Goal: Task Accomplishment & Management: Manage account settings

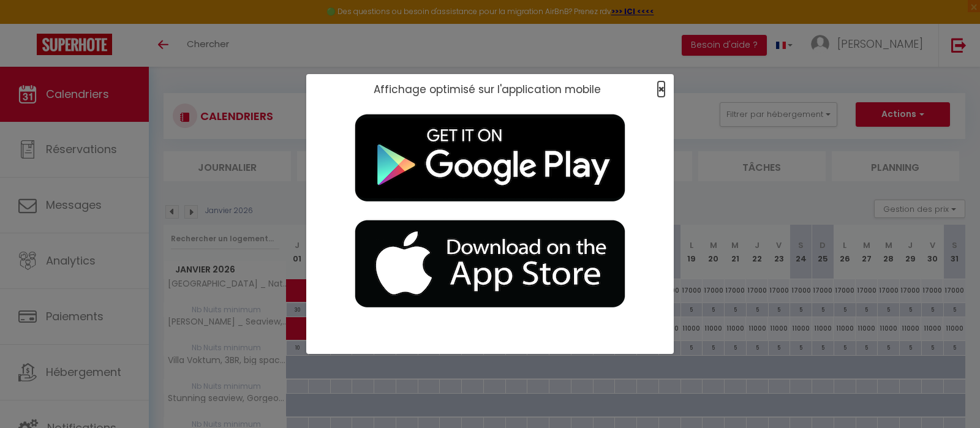
click at [660, 88] on span "×" at bounding box center [661, 88] width 7 height 15
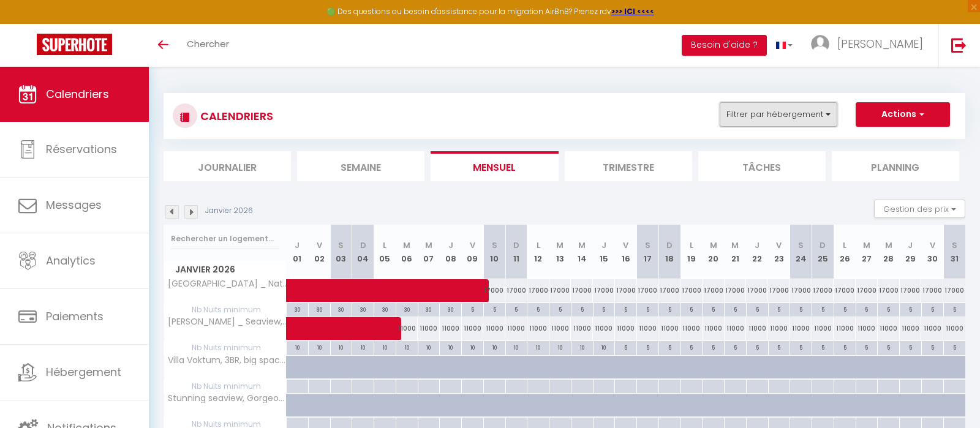
click at [771, 119] on button "Filtrer par hébergement" at bounding box center [778, 114] width 118 height 24
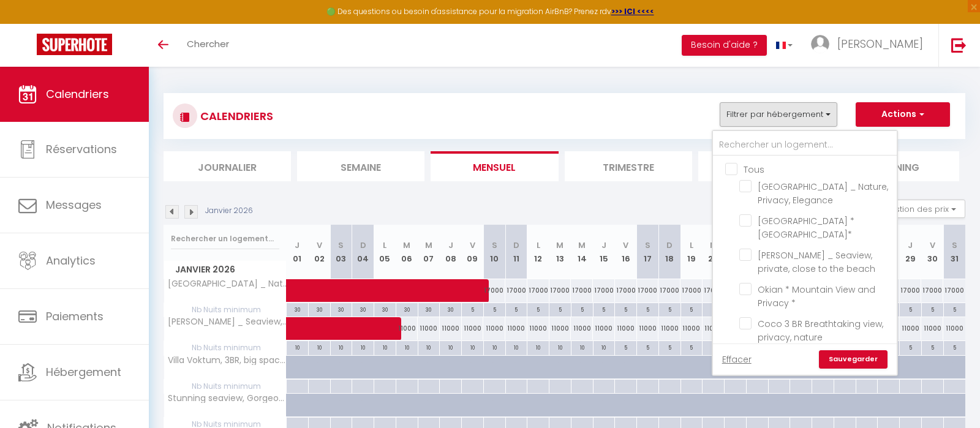
click at [740, 171] on input "Tous" at bounding box center [817, 168] width 184 height 12
checkbox input "true"
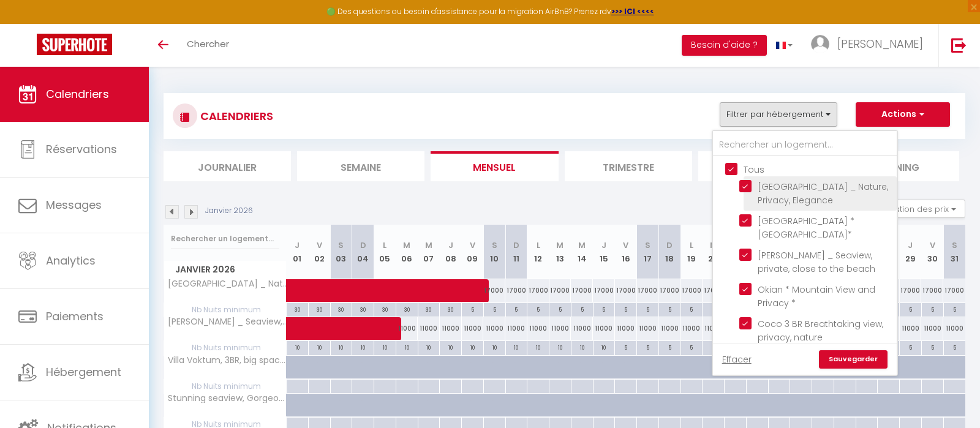
checkbox input "true"
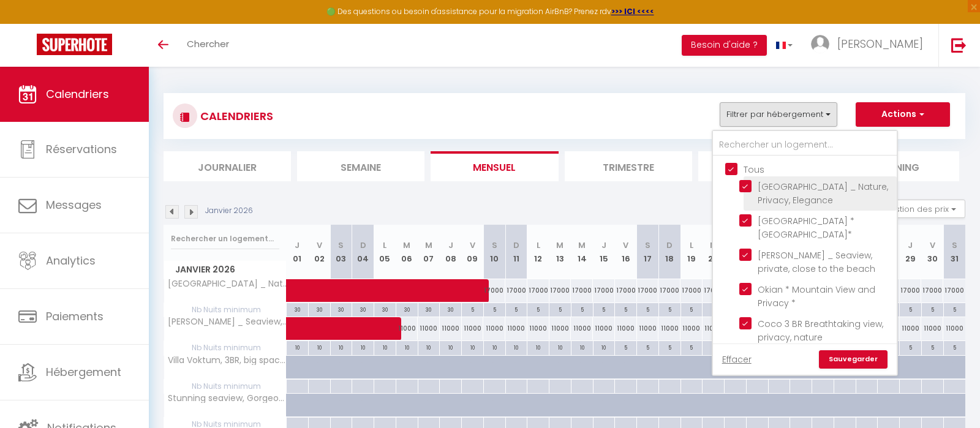
checkbox input "true"
click at [754, 162] on ul "[GEOGRAPHIC_DATA] _ Nature, Privacy, [GEOGRAPHIC_DATA] *[GEOGRAPHIC_DATA]* [PER…" at bounding box center [805, 317] width 184 height 322
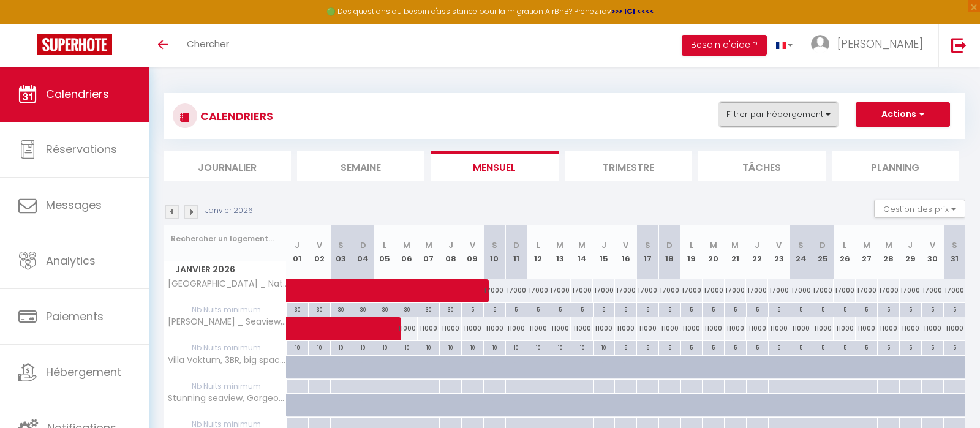
click at [751, 126] on button "Filtrer par hébergement" at bounding box center [778, 114] width 118 height 24
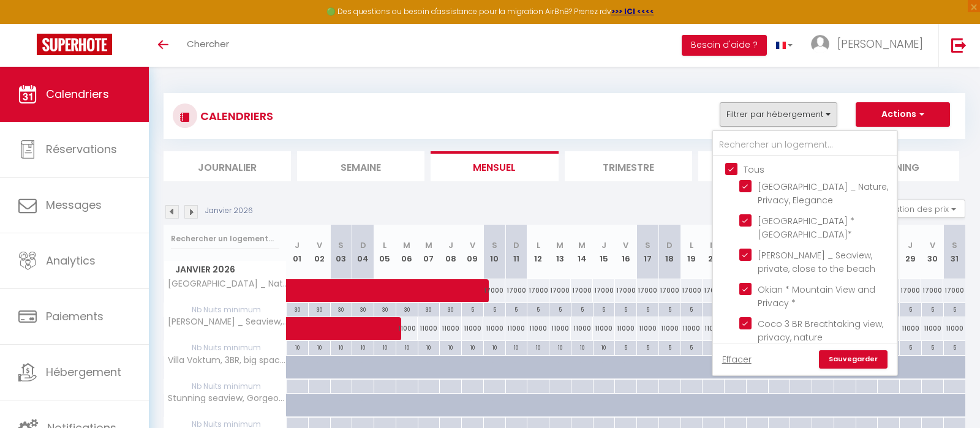
click at [751, 169] on input "Tous" at bounding box center [817, 168] width 184 height 12
checkbox input "false"
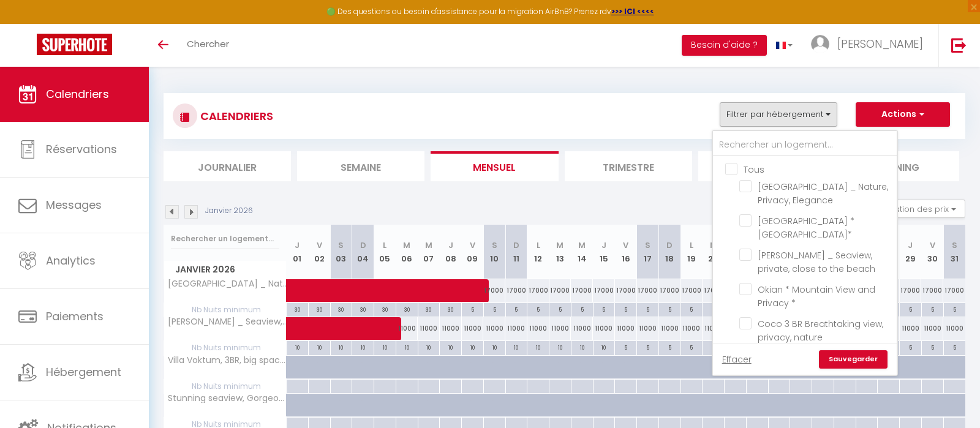
checkbox input "false"
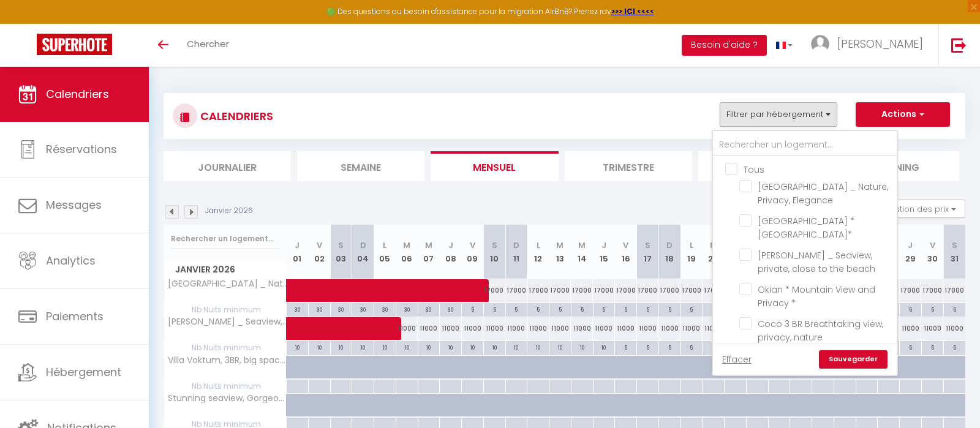
checkbox input "false"
click at [783, 188] on input "[GEOGRAPHIC_DATA] _ Nature, Privacy, Elegance" at bounding box center [815, 186] width 153 height 12
checkbox input "true"
drag, startPoint x: 838, startPoint y: 353, endPoint x: 830, endPoint y: 354, distance: 8.7
click at [839, 356] on link "Sauvegarder" at bounding box center [853, 359] width 69 height 18
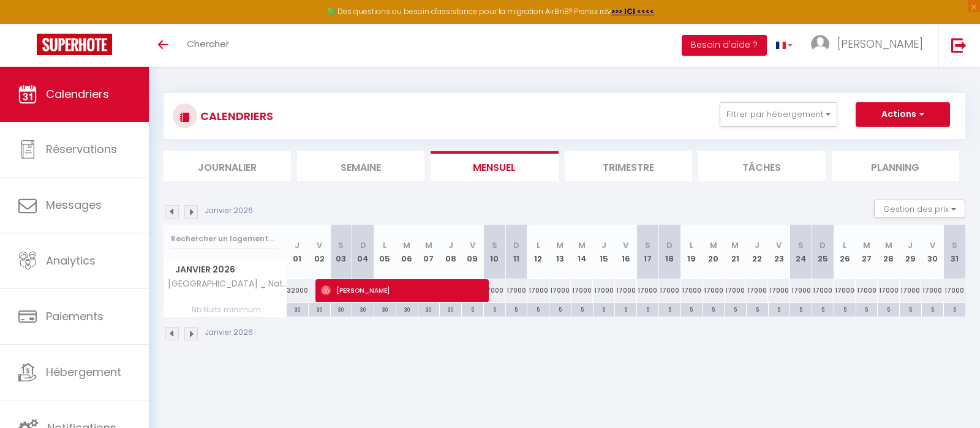
click at [623, 165] on li "Trimestre" at bounding box center [627, 166] width 127 height 30
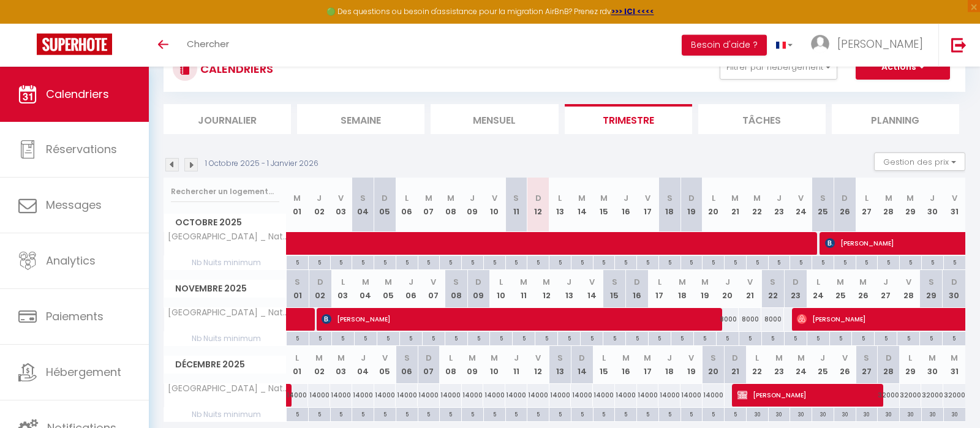
scroll to position [89, 0]
